Goal: Contribute content

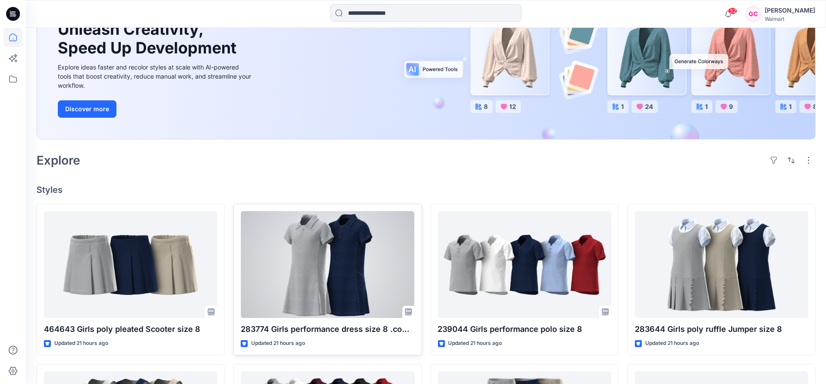
scroll to position [96, 0]
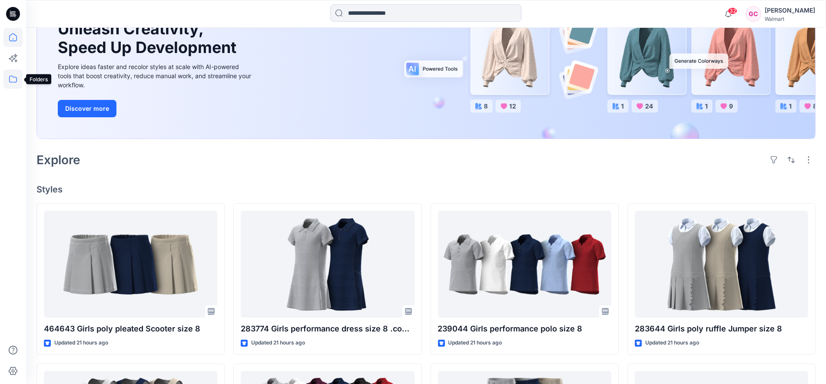
click at [12, 80] on icon at bounding box center [12, 79] width 19 height 19
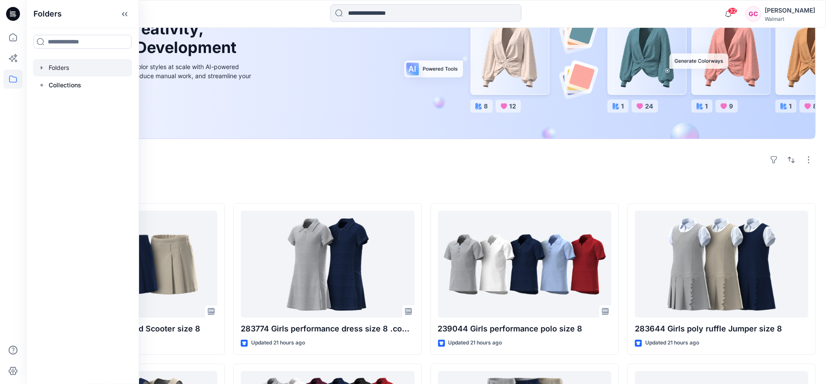
click at [69, 70] on div at bounding box center [82, 67] width 99 height 17
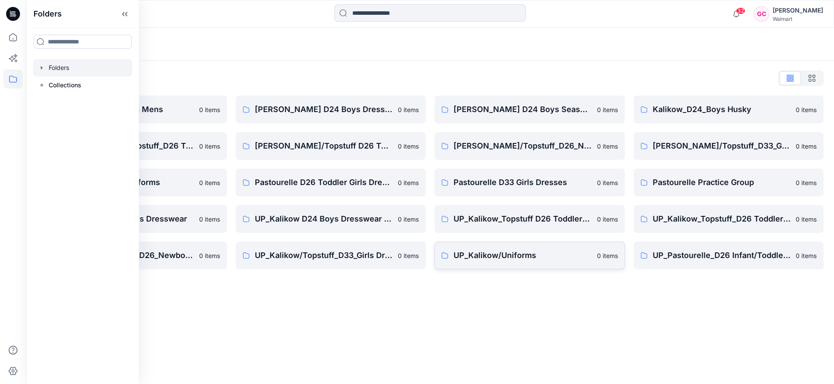
click at [507, 263] on link "UP_Kalikow/Uniforms 0 items" at bounding box center [529, 256] width 190 height 28
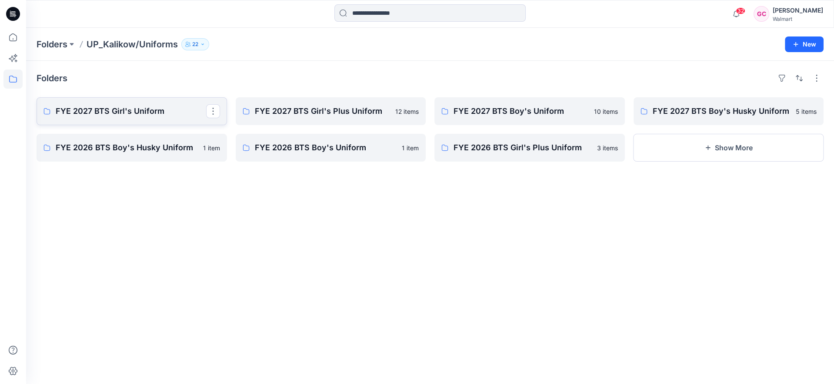
click at [120, 111] on p "FYE 2027 BTS Girl's Uniform" at bounding box center [131, 111] width 150 height 12
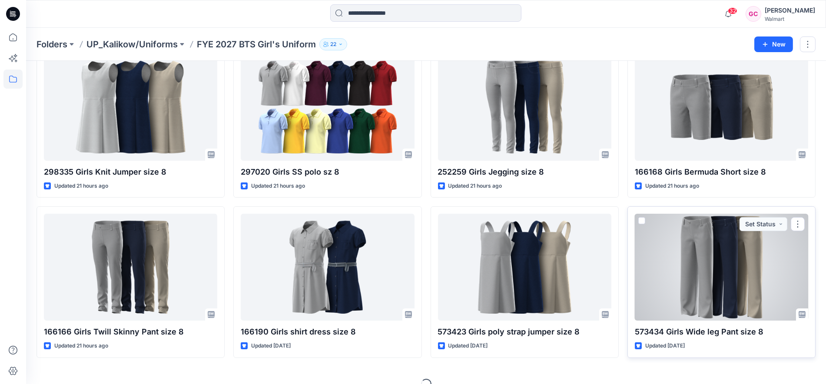
scroll to position [226, 0]
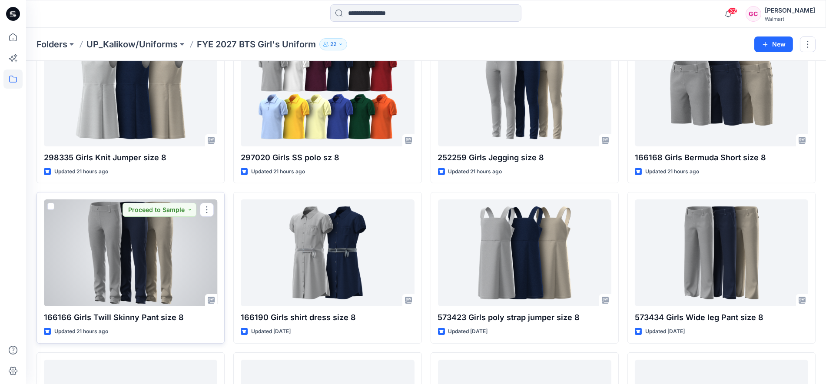
click at [159, 276] on div at bounding box center [130, 252] width 173 height 107
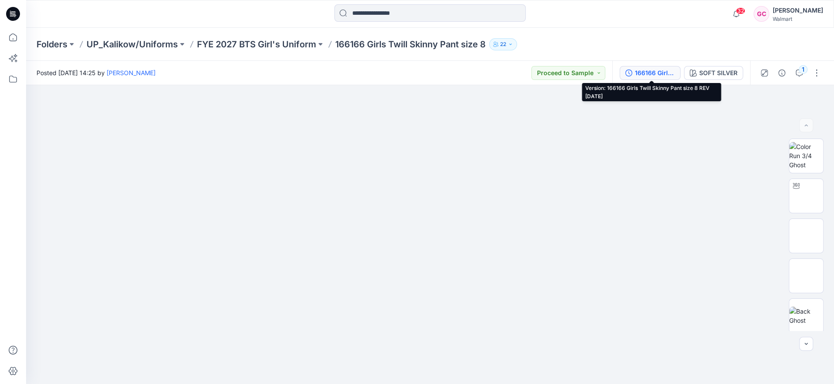
click at [658, 70] on div "166166 Girls Twill Skinny Pant size 8 REV [DATE]" at bounding box center [654, 73] width 40 height 10
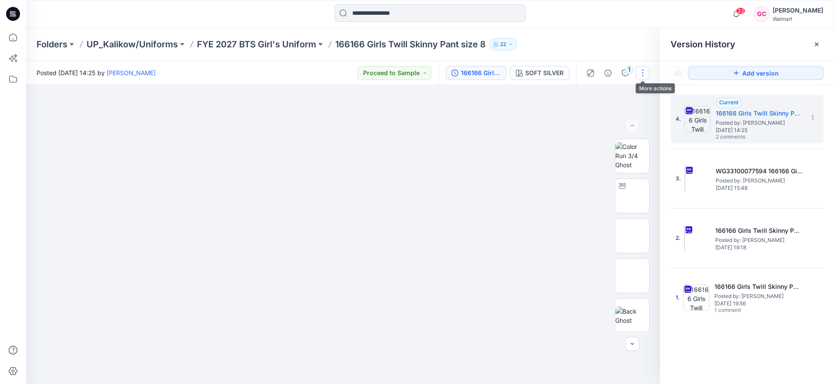
click at [640, 72] on button "button" at bounding box center [642, 73] width 14 height 14
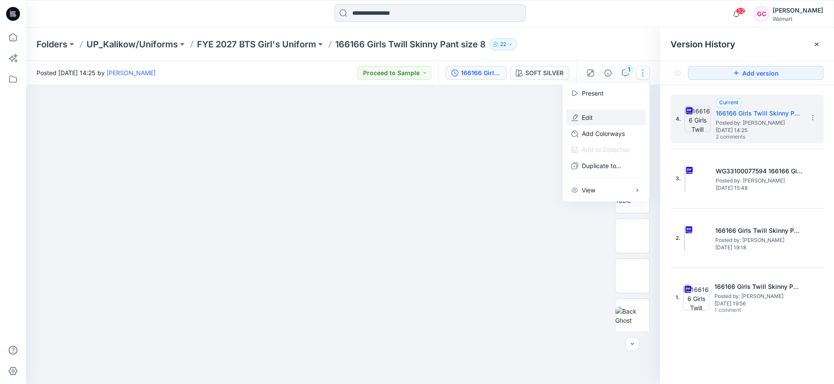
click at [587, 116] on p "Edit" at bounding box center [586, 117] width 11 height 9
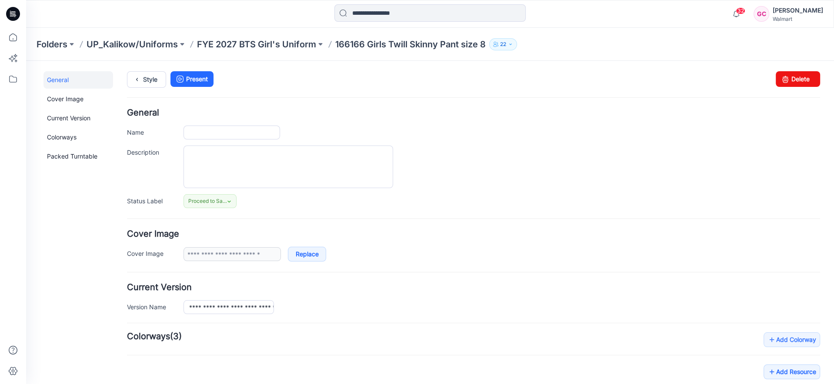
type input "**********"
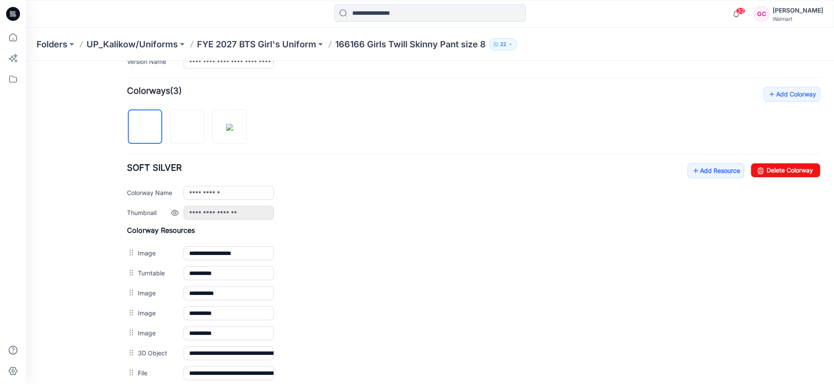
scroll to position [193, 0]
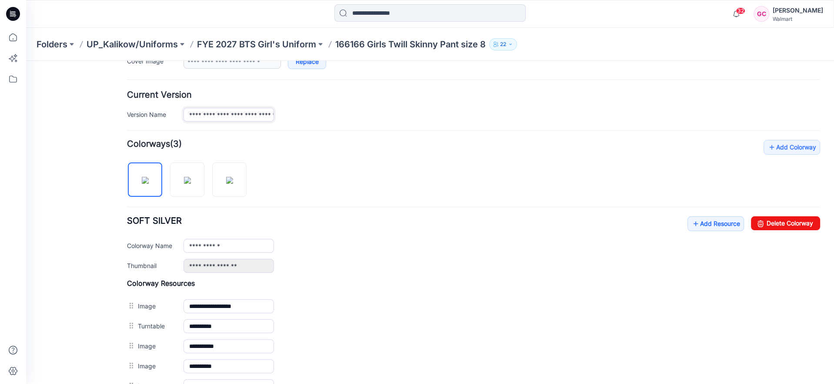
click at [261, 115] on input "**********" at bounding box center [228, 115] width 90 height 14
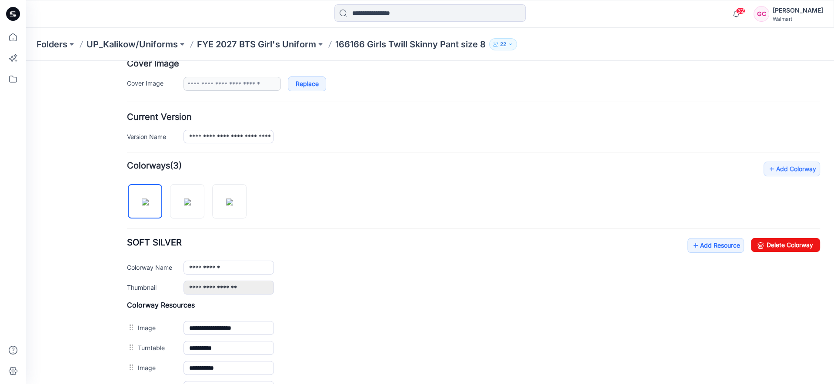
scroll to position [0, 0]
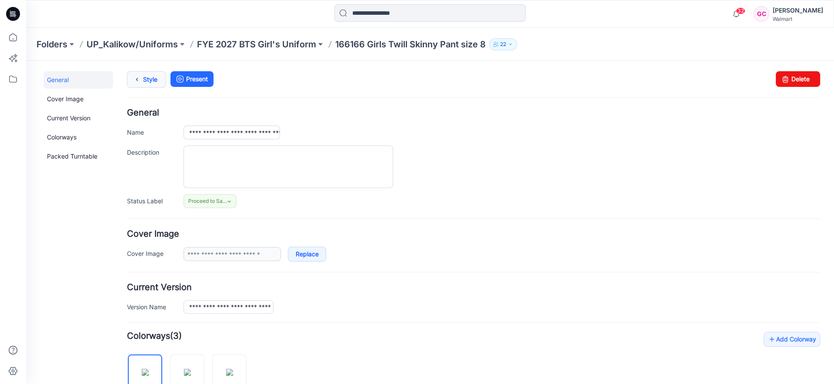
click at [151, 80] on link "Style" at bounding box center [146, 79] width 39 height 17
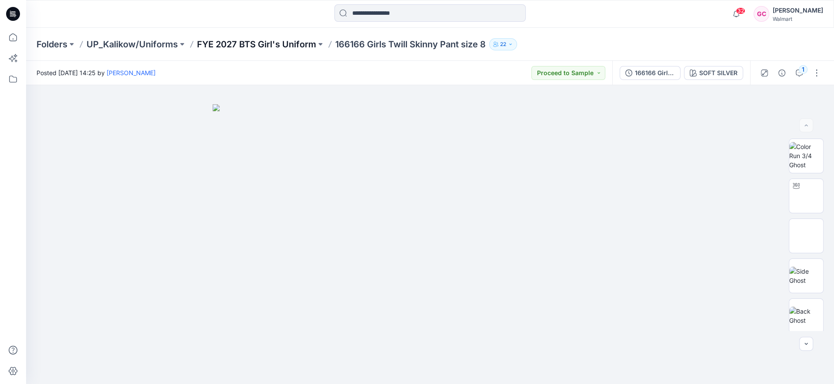
click at [229, 44] on p "FYE 2027 BTS Girl's Uniform" at bounding box center [256, 44] width 119 height 12
